Goal: Task Accomplishment & Management: Complete application form

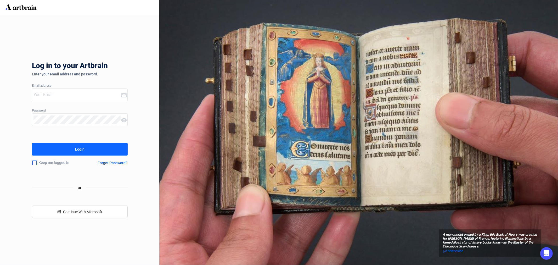
type input "[EMAIL_ADDRESS][PERSON_NAME][DOMAIN_NAME]"
click at [82, 151] on div "Login" at bounding box center [79, 149] width 9 height 8
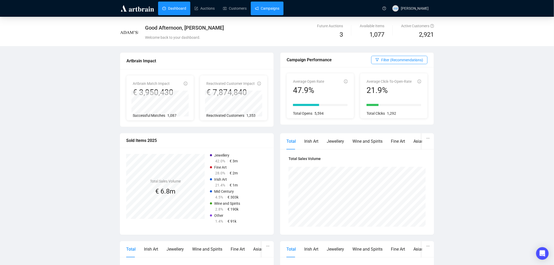
click at [260, 10] on link "Campaigns" at bounding box center [267, 9] width 24 height 14
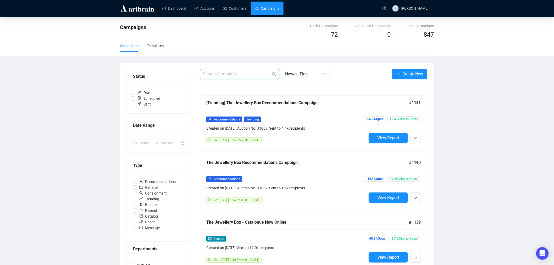
click at [233, 72] on input "text" at bounding box center [237, 74] width 68 height 6
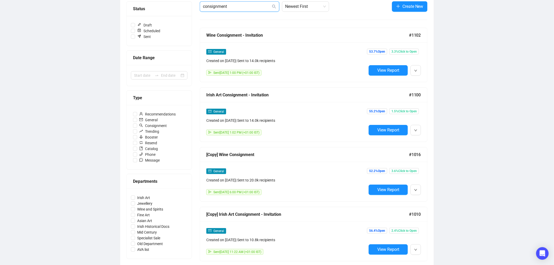
scroll to position [87, 0]
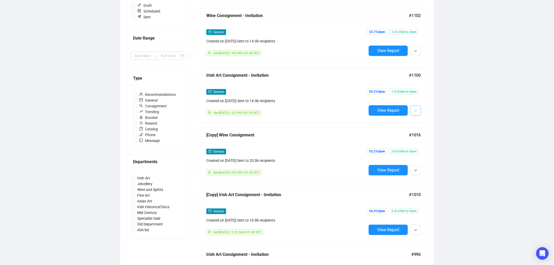
type input "consignment"
click at [416, 110] on icon "down" at bounding box center [415, 110] width 3 height 3
click at [432, 140] on span "Duplicate" at bounding box center [428, 139] width 15 height 4
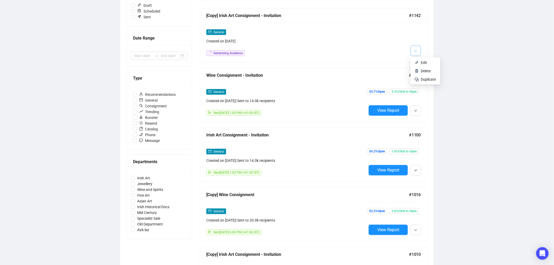
click at [414, 52] on button "button" at bounding box center [415, 51] width 10 height 10
click at [422, 62] on span "Edit" at bounding box center [424, 62] width 6 height 4
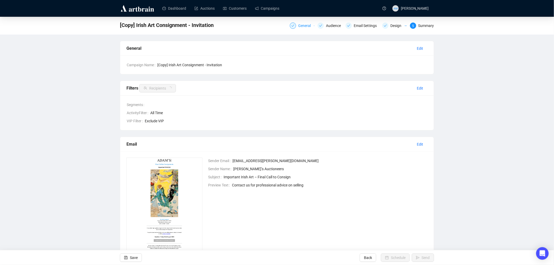
click at [304, 26] on div "General" at bounding box center [306, 26] width 16 height 6
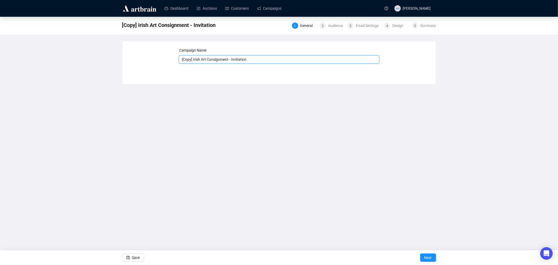
drag, startPoint x: 193, startPoint y: 60, endPoint x: 175, endPoint y: 61, distance: 18.4
click at [175, 61] on div "Campaign Name [Copy] Irish Art Consignment - Invitation Save Next" at bounding box center [279, 58] width 301 height 23
type input "Irish Art Consignment - Invitation"
click at [423, 258] on button "Next" at bounding box center [428, 257] width 16 height 8
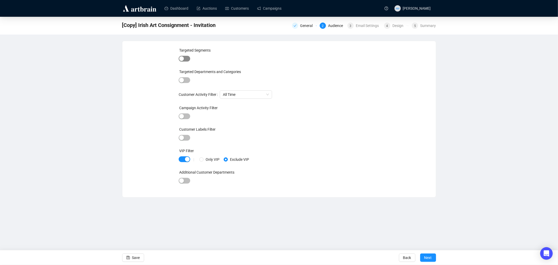
click at [184, 59] on div "button" at bounding box center [181, 58] width 5 height 5
click at [203, 61] on input "search" at bounding box center [203, 59] width 1 height 6
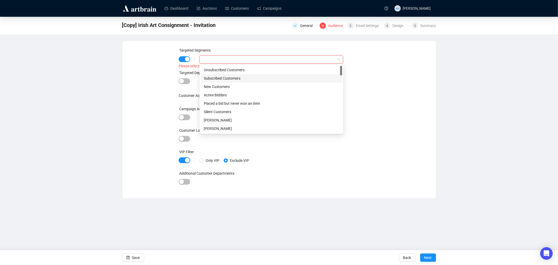
click at [213, 79] on div "Subscribed Customers" at bounding box center [271, 78] width 135 height 6
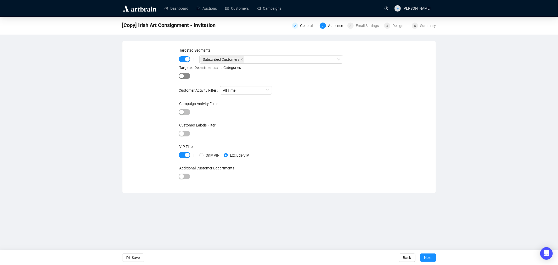
click at [181, 77] on div "button" at bounding box center [181, 76] width 5 height 5
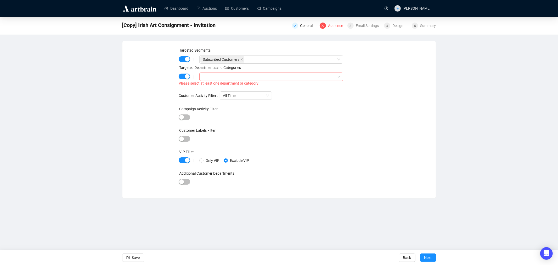
click at [203, 78] on input "search" at bounding box center [203, 77] width 1 height 6
click at [203, 87] on icon "caret-down" at bounding box center [203, 87] width 1 height 2
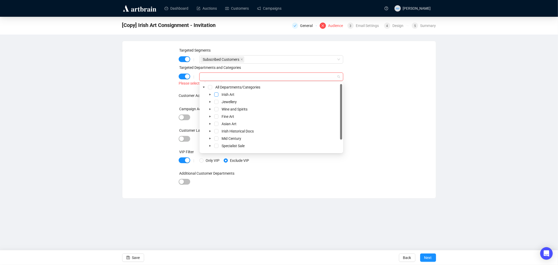
click at [215, 95] on span "Select Irish Art" at bounding box center [216, 94] width 4 height 4
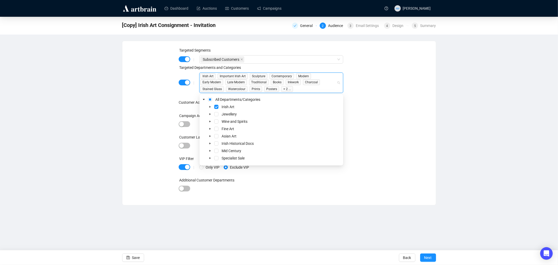
click at [366, 130] on div "Targeted Segments | Subscribed Customers Targeted Departments and Categories | …" at bounding box center [279, 122] width 201 height 151
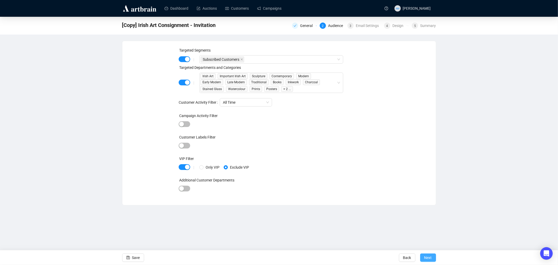
click at [432, 259] on button "Next" at bounding box center [428, 257] width 16 height 8
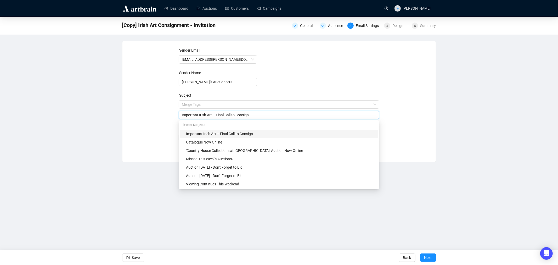
drag, startPoint x: 251, startPoint y: 104, endPoint x: 216, endPoint y: 114, distance: 36.3
click at [216, 114] on input "Important Irish Art – Final Call to Consign" at bounding box center [279, 115] width 194 height 6
type input "Important Irish Art – Invitation to Consign"
click at [163, 104] on div "Sender Email [EMAIL_ADDRESS][PERSON_NAME][DOMAIN_NAME] Sender Name [PERSON_NAME…" at bounding box center [279, 97] width 301 height 101
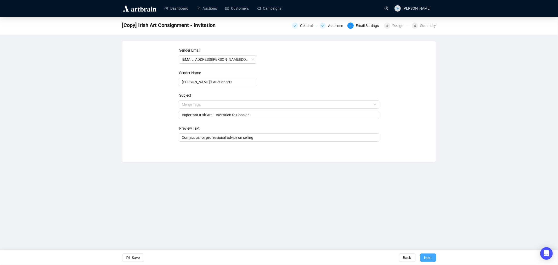
click at [432, 258] on span "Next" at bounding box center [429, 257] width 8 height 15
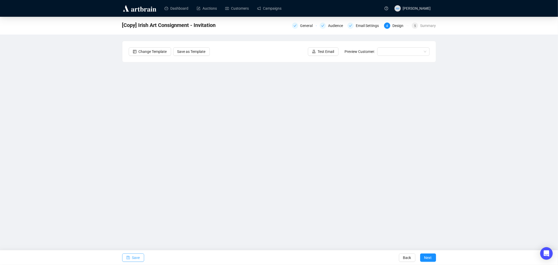
click at [132, 255] on span "Save" at bounding box center [136, 257] width 8 height 15
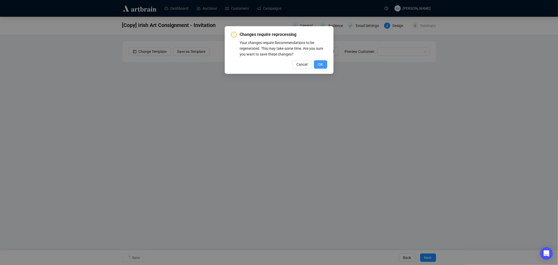
click at [321, 64] on span "OK" at bounding box center [320, 65] width 5 height 6
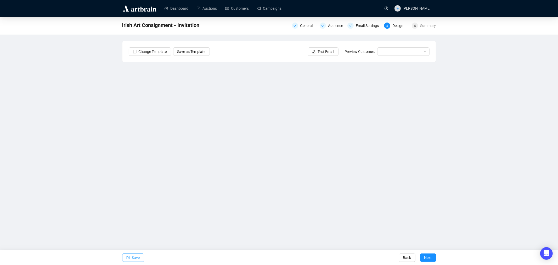
click at [135, 258] on span "Save" at bounding box center [136, 257] width 8 height 15
click at [138, 257] on span "Save" at bounding box center [136, 257] width 8 height 15
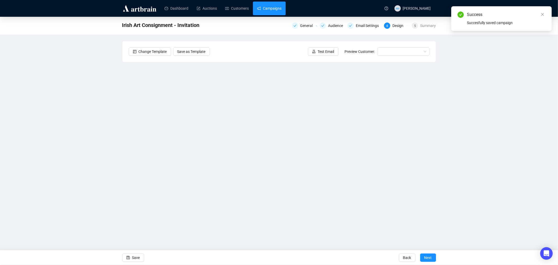
click at [265, 11] on link "Campaigns" at bounding box center [269, 9] width 24 height 14
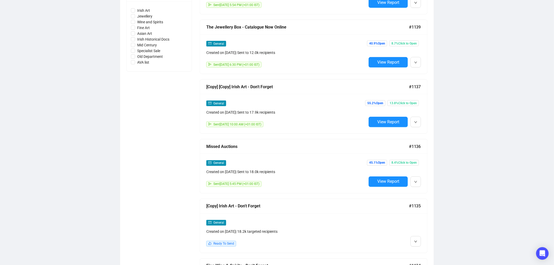
scroll to position [291, 0]
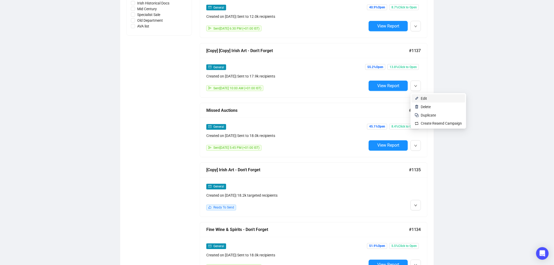
click at [424, 100] on span "Edit" at bounding box center [424, 98] width 6 height 4
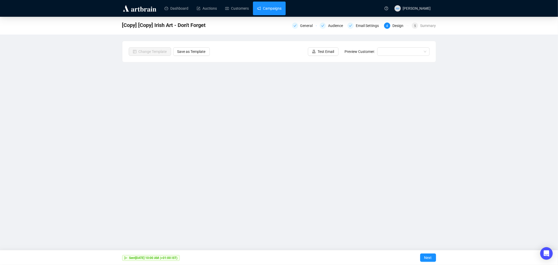
click at [266, 8] on link "Campaigns" at bounding box center [269, 9] width 24 height 14
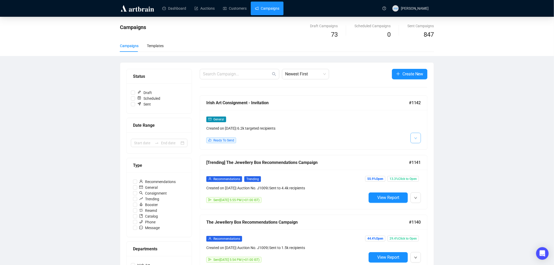
click at [415, 137] on icon "down" at bounding box center [415, 138] width 3 height 3
click at [420, 149] on li "Edit" at bounding box center [425, 150] width 28 height 8
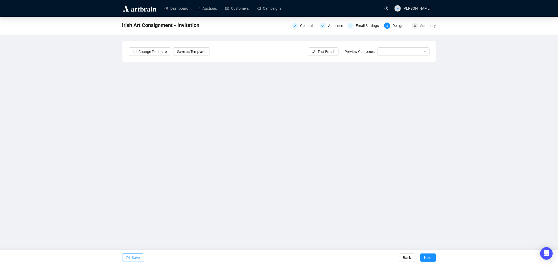
click at [132, 257] on span "Save" at bounding box center [136, 257] width 8 height 15
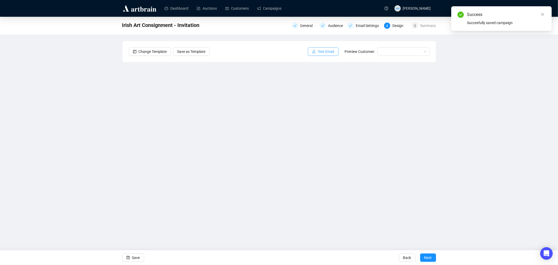
click at [319, 53] on span "Test Email" at bounding box center [326, 52] width 16 height 6
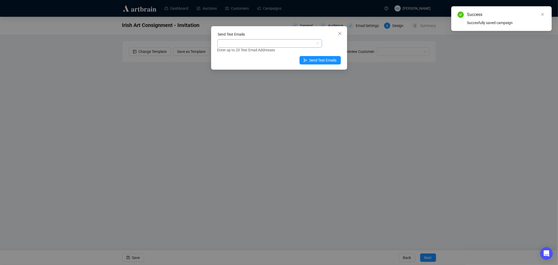
click at [243, 41] on div at bounding box center [267, 43] width 97 height 7
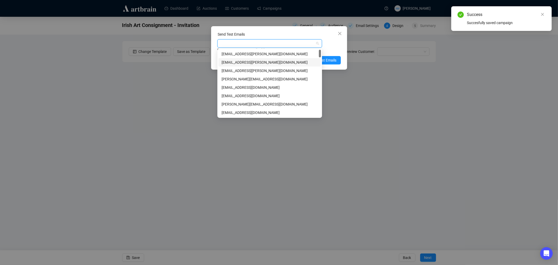
click at [247, 62] on div "[EMAIL_ADDRESS][PERSON_NAME][DOMAIN_NAME]" at bounding box center [270, 62] width 96 height 6
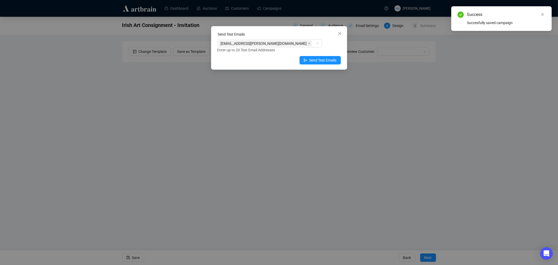
click at [332, 44] on div "[EMAIL_ADDRESS][PERSON_NAME][DOMAIN_NAME] Enter up to 20 Test Email Addresses" at bounding box center [280, 46] width 124 height 14
click at [324, 61] on span "Send Test Emails" at bounding box center [323, 60] width 27 height 6
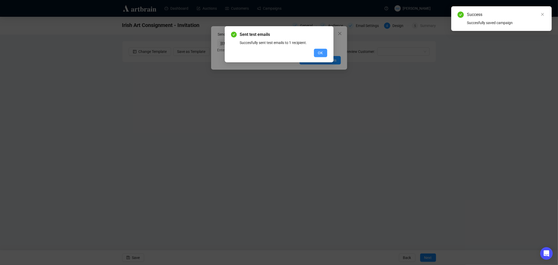
click at [321, 52] on span "OK" at bounding box center [320, 53] width 5 height 6
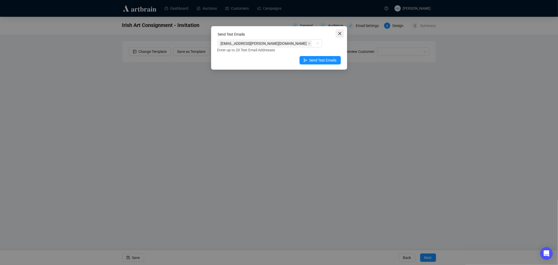
click at [341, 33] on icon "close" at bounding box center [340, 33] width 4 height 4
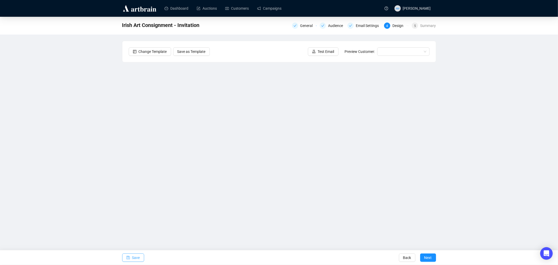
click at [133, 256] on span "Save" at bounding box center [136, 257] width 8 height 15
click at [135, 255] on span "Save" at bounding box center [136, 257] width 8 height 15
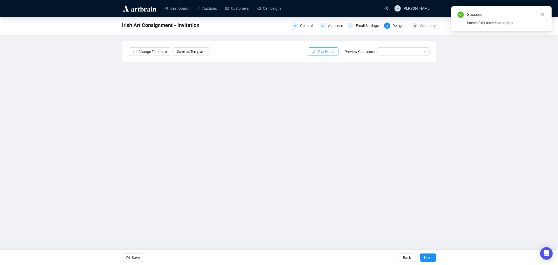
click at [323, 53] on span "Test Email" at bounding box center [326, 52] width 16 height 6
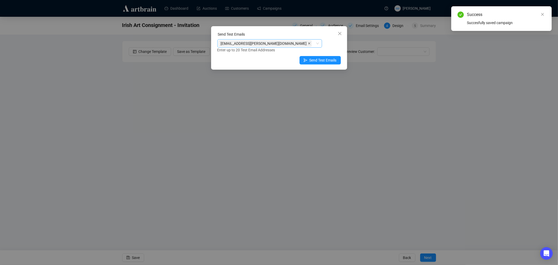
click at [308, 44] on icon "close" at bounding box center [309, 43] width 2 height 2
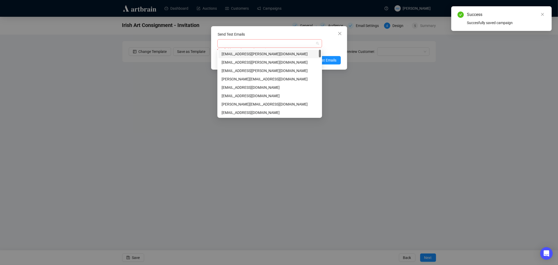
click at [283, 42] on div at bounding box center [267, 43] width 97 height 7
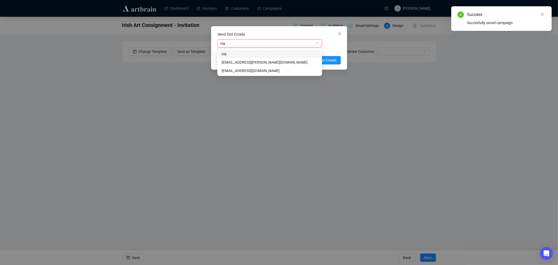
type input "niam"
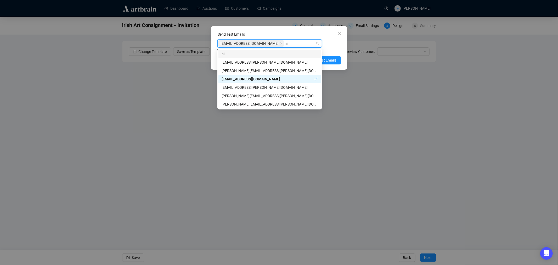
type input "nic"
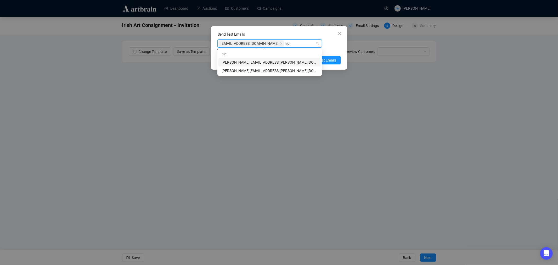
click at [261, 61] on div "[PERSON_NAME][EMAIL_ADDRESS][PERSON_NAME][DOMAIN_NAME]" at bounding box center [270, 62] width 96 height 6
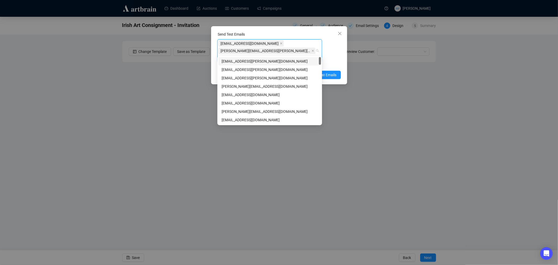
click at [336, 52] on div "[EMAIL_ADDRESS][DOMAIN_NAME] [PERSON_NAME][EMAIL_ADDRESS][PERSON_NAME][DOMAIN_N…" at bounding box center [280, 53] width 124 height 28
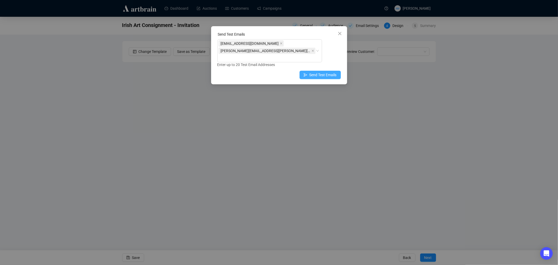
click at [326, 72] on span "Send Test Emails" at bounding box center [323, 75] width 27 height 6
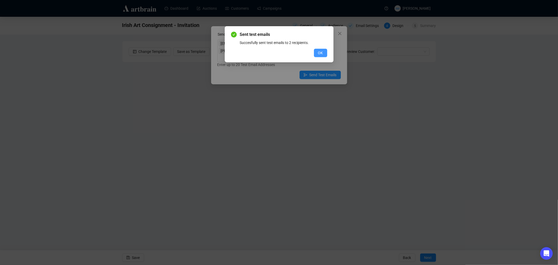
click at [324, 53] on button "OK" at bounding box center [320, 53] width 13 height 8
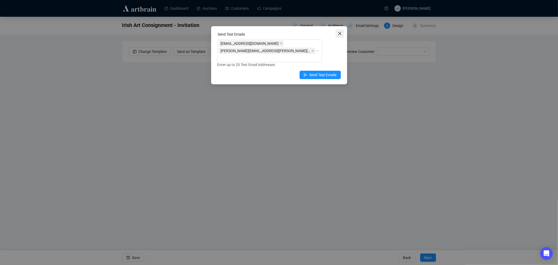
click at [339, 35] on icon "close" at bounding box center [340, 33] width 4 height 4
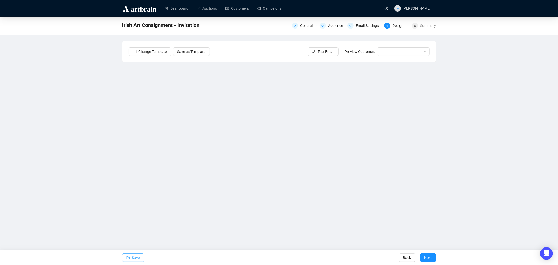
click at [136, 258] on span "Save" at bounding box center [136, 257] width 8 height 15
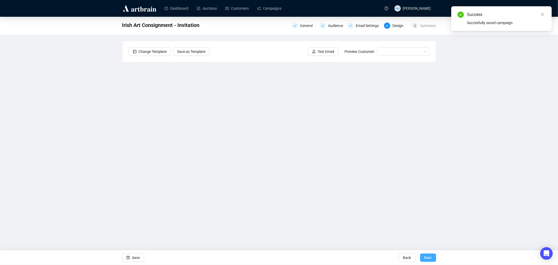
click at [428, 259] on span "Next" at bounding box center [429, 257] width 8 height 15
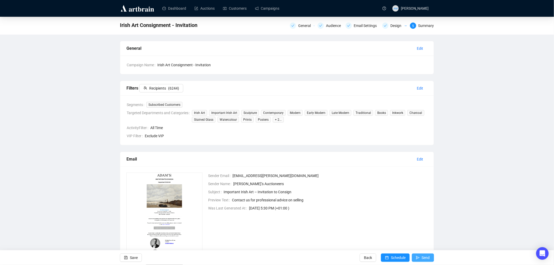
click at [427, 257] on span "Send" at bounding box center [426, 257] width 8 height 15
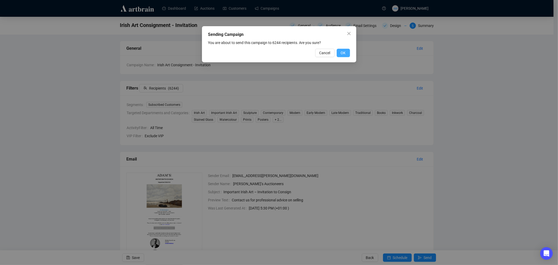
click at [343, 52] on span "OK" at bounding box center [343, 53] width 5 height 6
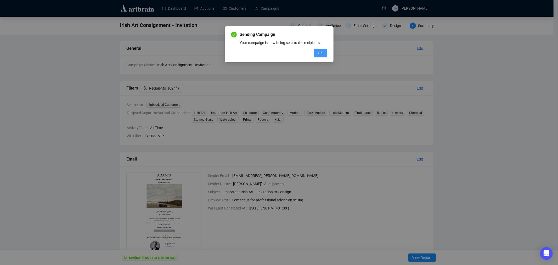
click at [320, 54] on span "OK" at bounding box center [320, 53] width 5 height 6
